Goal: Information Seeking & Learning: Learn about a topic

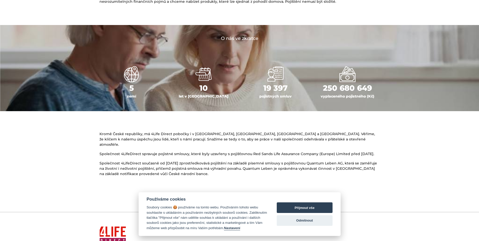
scroll to position [202, 0]
click at [284, 223] on button "Odmítnout" at bounding box center [305, 220] width 56 height 11
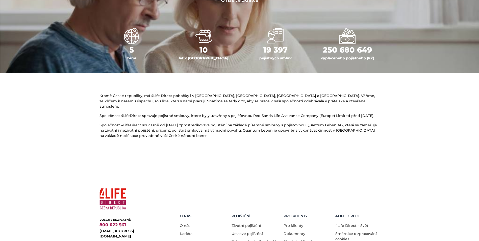
scroll to position [269, 0]
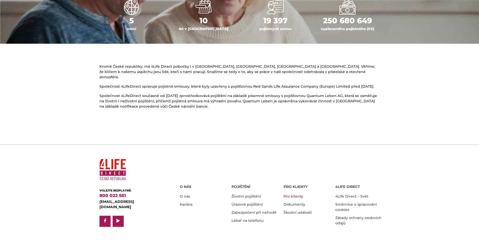
click at [296, 194] on link "Pro klienty" at bounding box center [293, 196] width 20 height 5
click at [297, 202] on link "Dokumenty" at bounding box center [294, 204] width 22 height 5
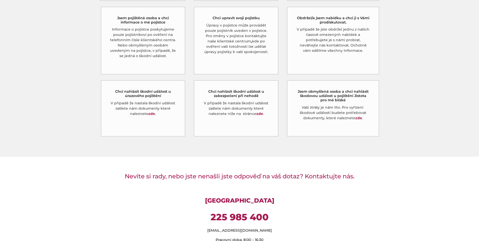
scroll to position [262, 0]
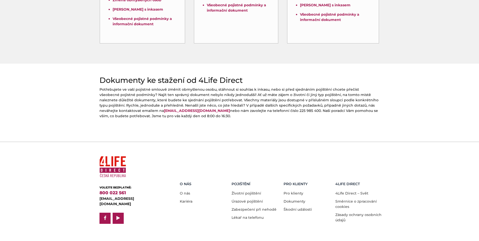
scroll to position [195, 0]
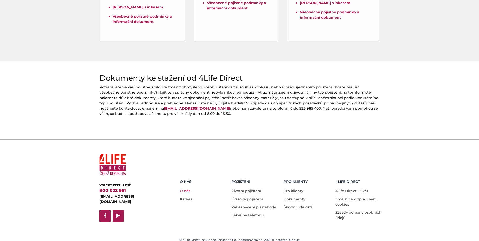
click at [186, 188] on link "O nás" at bounding box center [185, 190] width 10 height 5
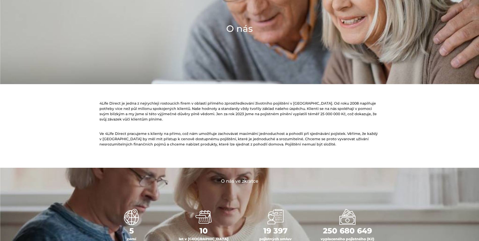
scroll to position [61, 0]
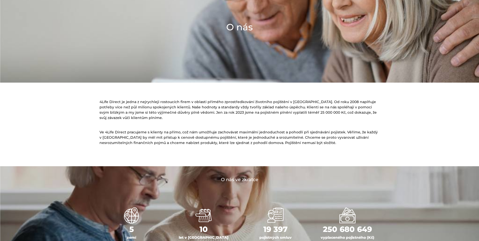
click at [240, 162] on div "4Life Direct je jedna z nejrychleji rostoucích firem v oblasti přímého zprostře…" at bounding box center [240, 130] width 288 height 71
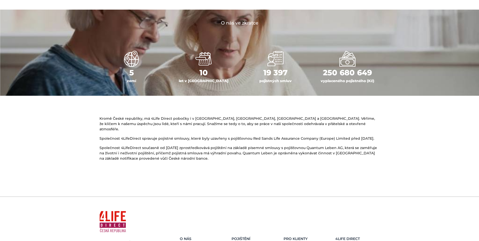
scroll to position [269, 0]
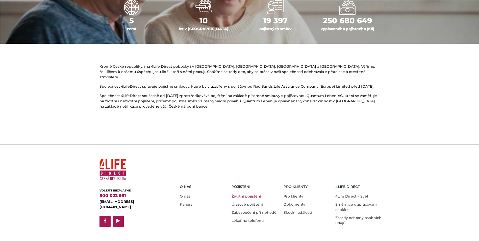
click at [245, 194] on link "Životní pojištění" at bounding box center [246, 196] width 30 height 5
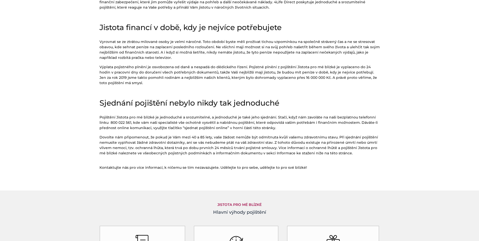
scroll to position [249, 0]
